Goal: Complete application form: Complete application form

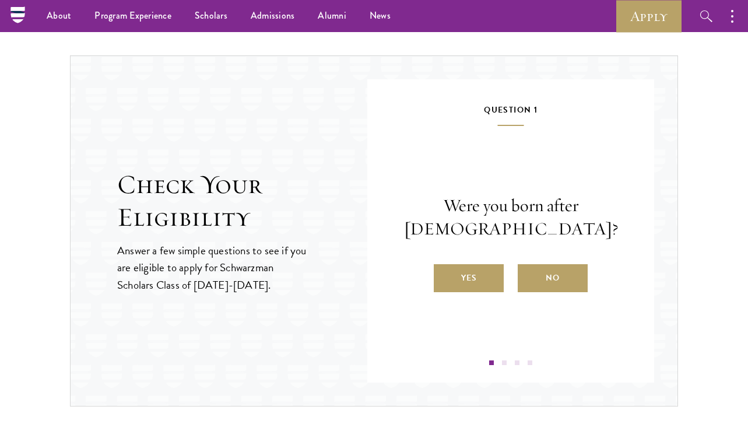
scroll to position [1177, 0]
click at [463, 285] on label "Yes" at bounding box center [469, 279] width 70 height 28
click at [445, 277] on input "Yes" at bounding box center [439, 271] width 11 height 11
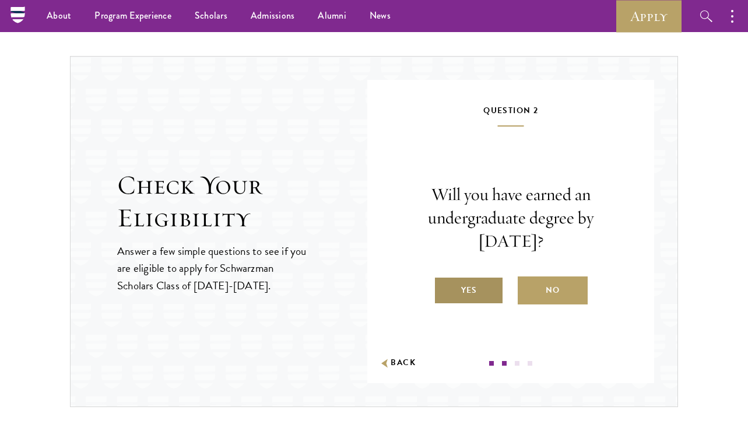
click at [463, 285] on label "Yes" at bounding box center [469, 291] width 70 height 28
click at [445, 285] on input "Yes" at bounding box center [439, 283] width 11 height 11
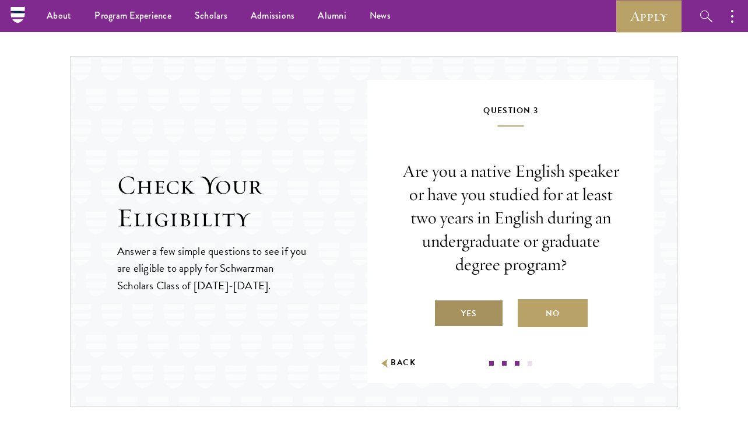
click at [462, 321] on label "Yes" at bounding box center [469, 313] width 70 height 28
click at [445, 312] on input "Yes" at bounding box center [439, 306] width 11 height 11
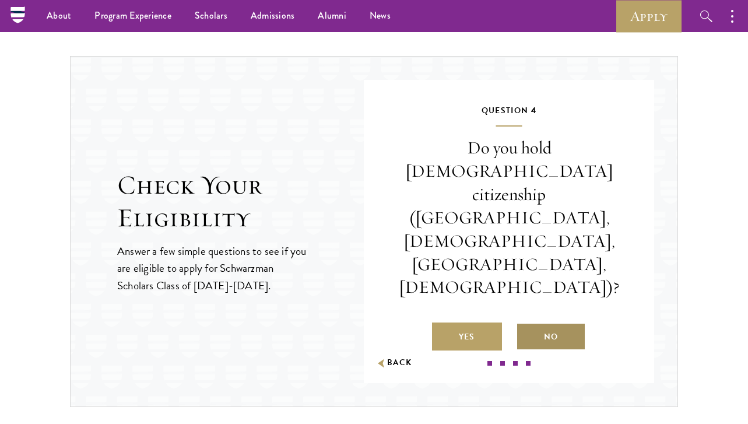
click at [535, 323] on label "No" at bounding box center [551, 337] width 70 height 28
click at [527, 324] on input "No" at bounding box center [521, 329] width 11 height 11
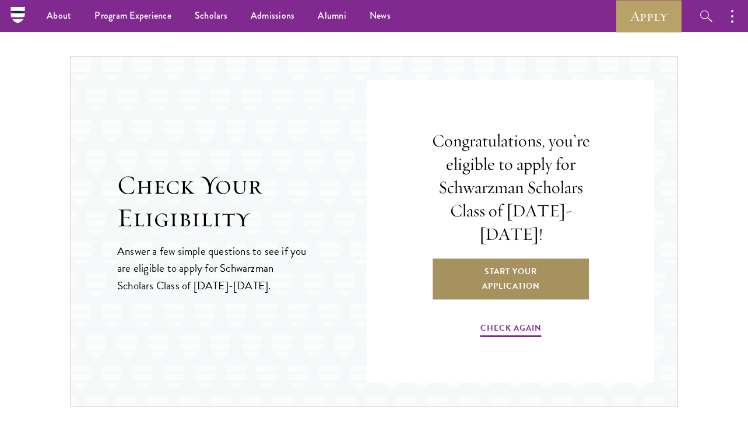
click at [480, 279] on link "Start Your Application" at bounding box center [511, 279] width 159 height 43
